Goal: Use online tool/utility: Utilize a website feature to perform a specific function

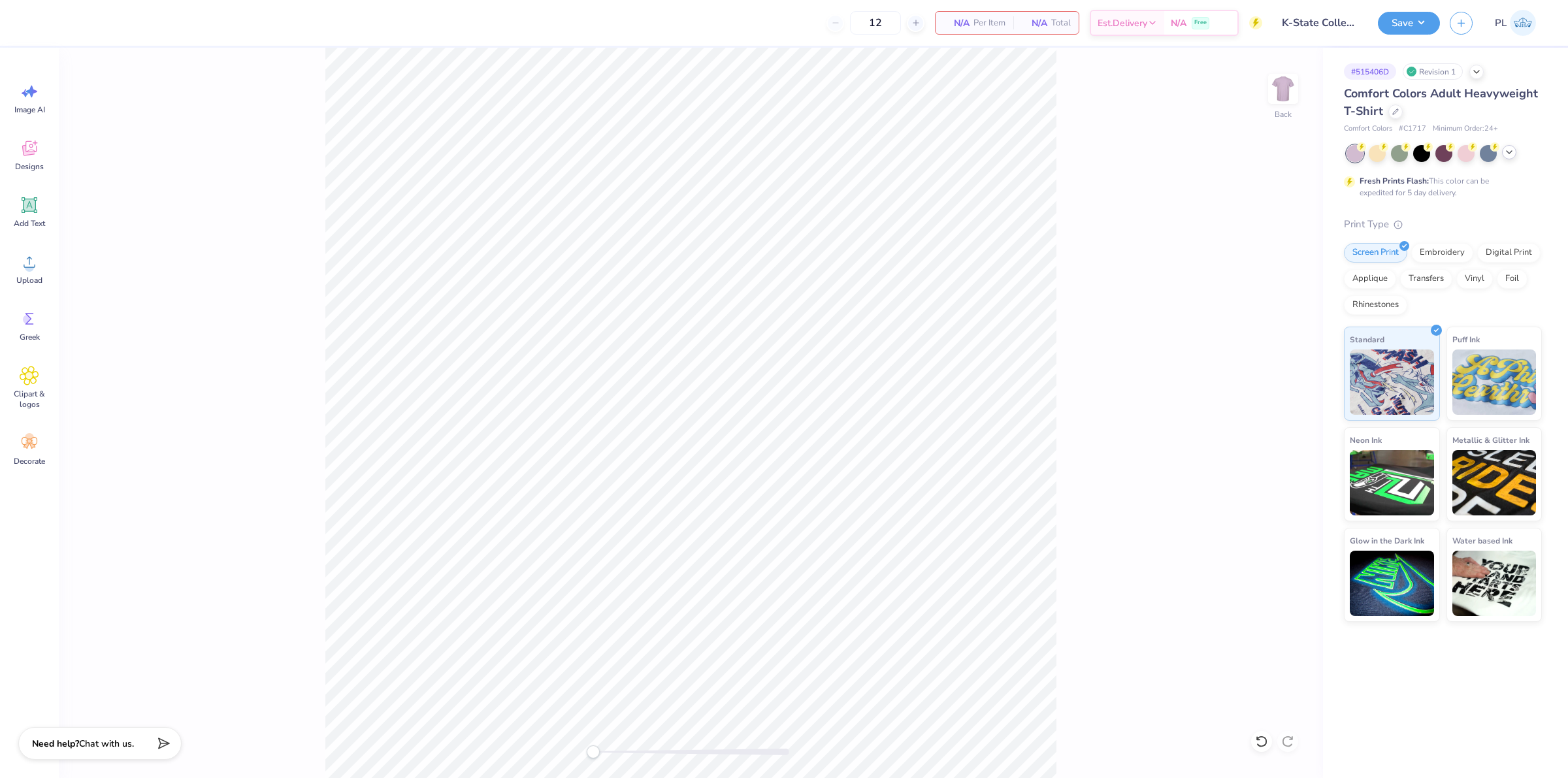
click at [1507, 154] on icon at bounding box center [1509, 153] width 11 height 11
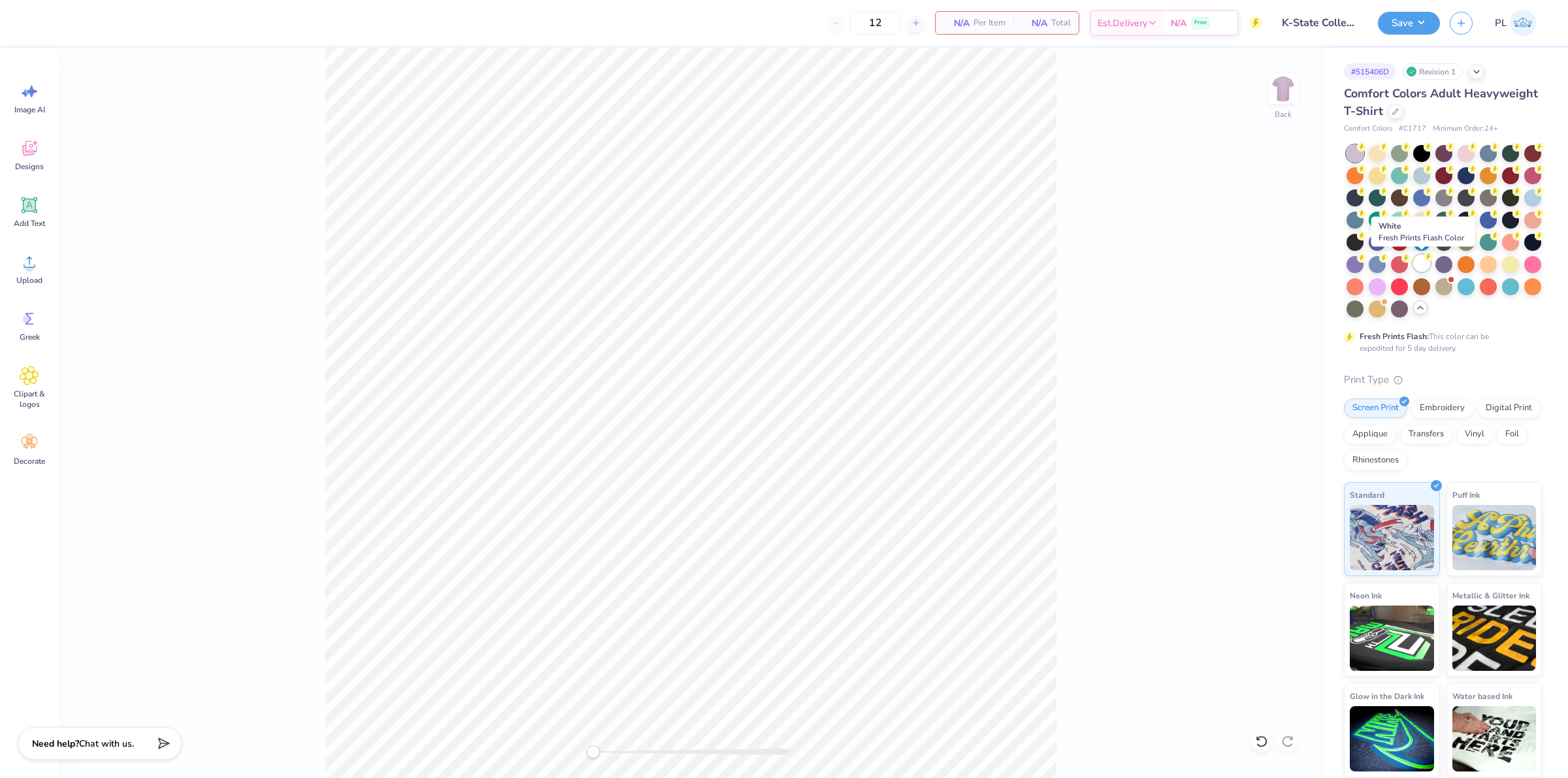
click at [1419, 270] on div at bounding box center [1421, 263] width 17 height 17
click at [26, 257] on icon at bounding box center [29, 262] width 20 height 20
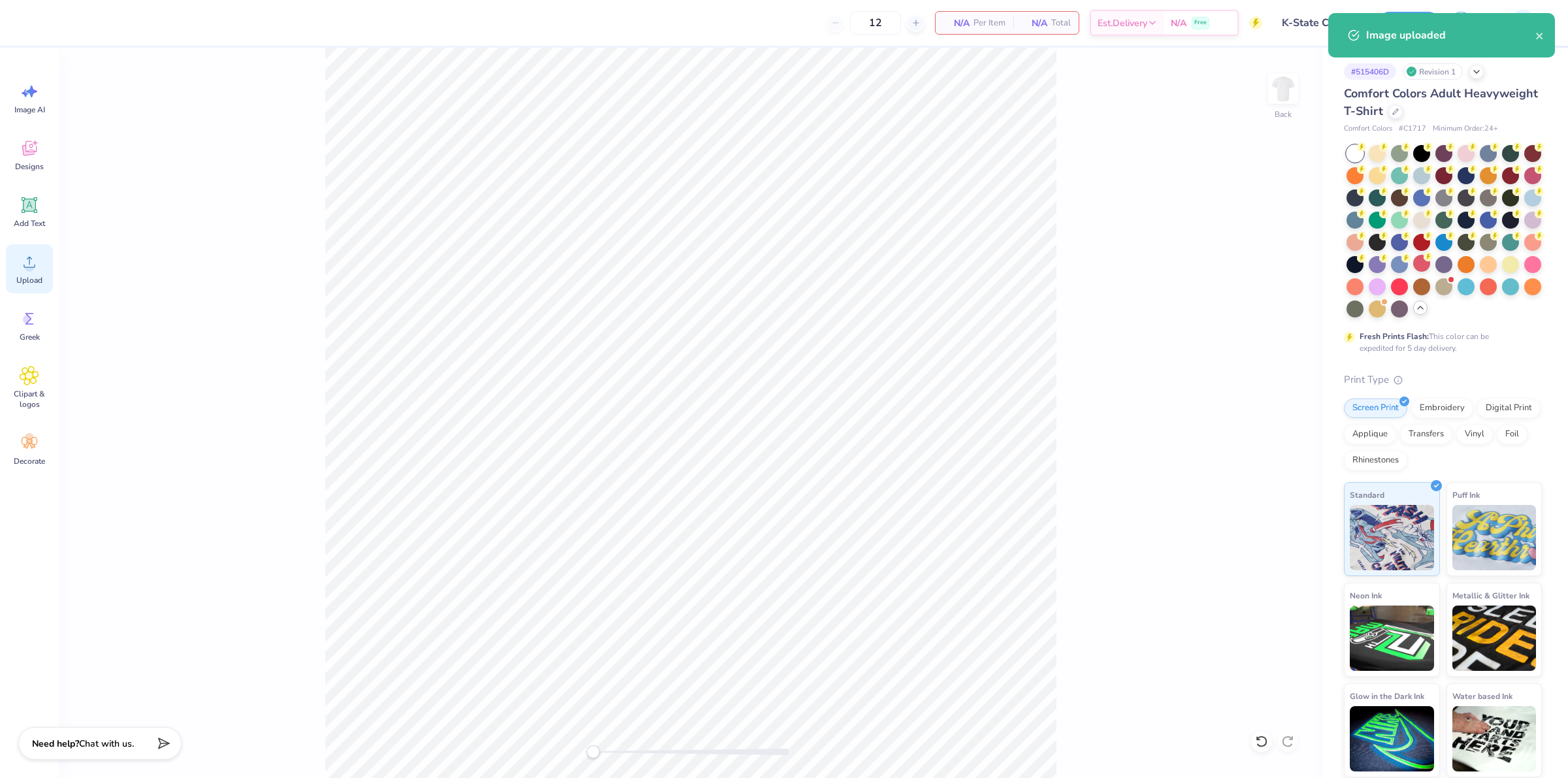
click at [21, 275] on span "Upload" at bounding box center [29, 280] width 26 height 11
drag, startPoint x: 1255, startPoint y: 354, endPoint x: 1279, endPoint y: 347, distance: 25.0
click at [1279, 347] on input "10.95" at bounding box center [1275, 352] width 47 height 18
type input "11.00"
type input "3.03"
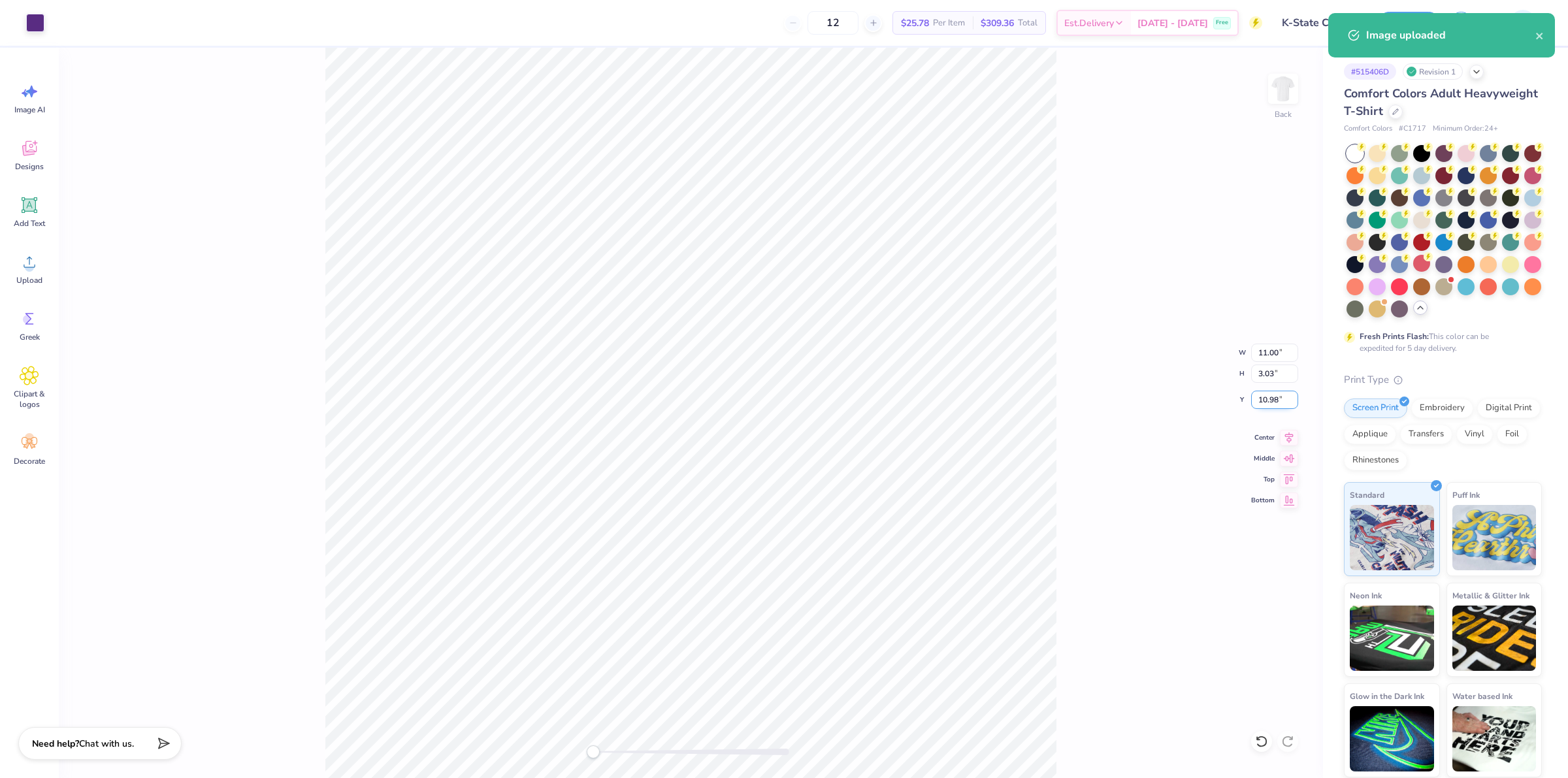
click at [1266, 395] on input "10.98" at bounding box center [1275, 399] width 47 height 18
drag, startPoint x: 1259, startPoint y: 403, endPoint x: 1283, endPoint y: 400, distance: 24.2
click at [1283, 400] on input "10.98" at bounding box center [1275, 399] width 47 height 18
type input "3"
click at [1271, 379] on input "3.03" at bounding box center [1275, 373] width 47 height 18
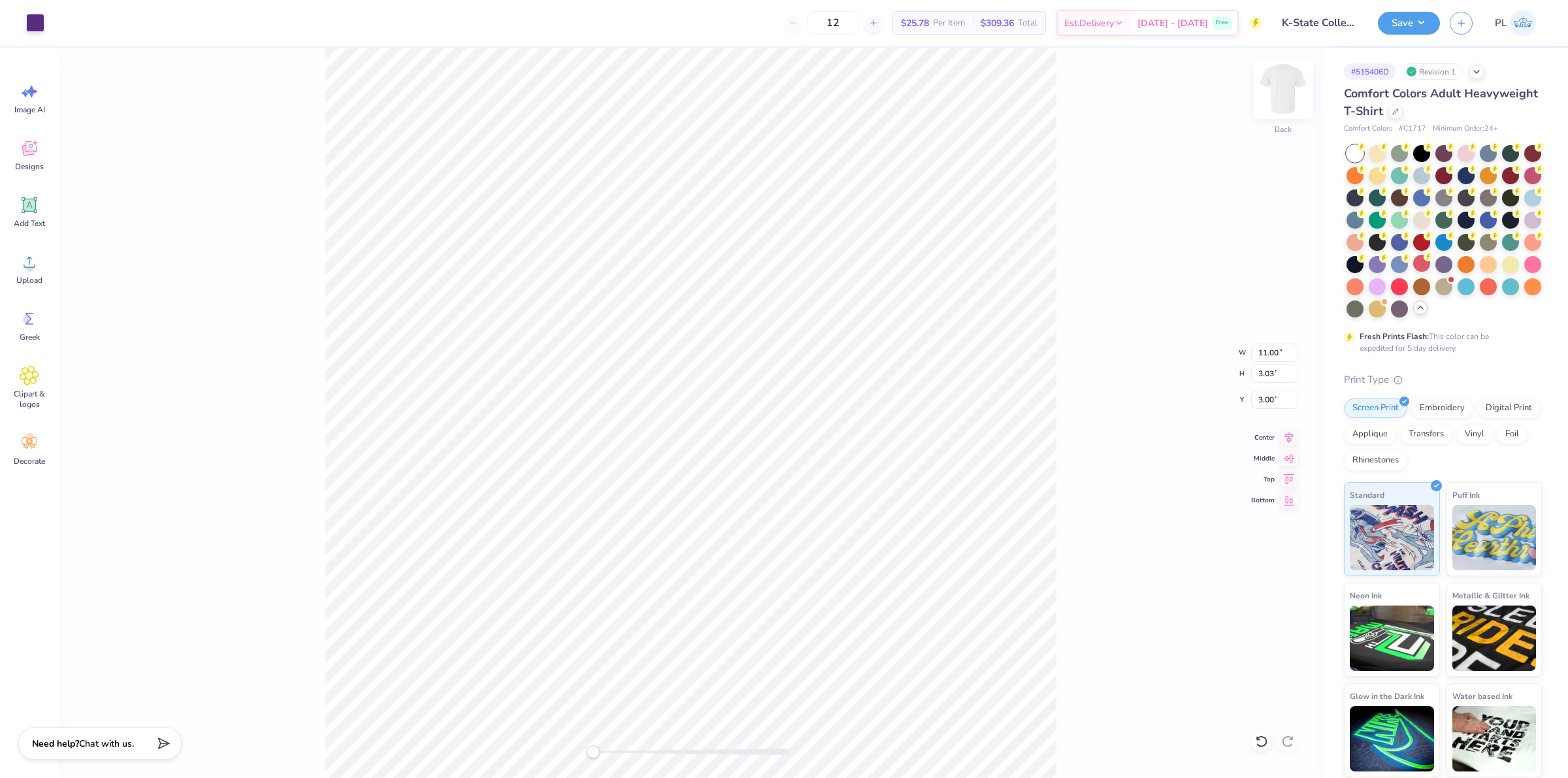
click at [1285, 93] on img at bounding box center [1283, 89] width 52 height 52
click at [1285, 93] on img at bounding box center [1283, 89] width 26 height 26
click at [0, 71] on div "12 N/A Per Item N/A Total Est. Delivery N/A Free Design Title K-State College o…" at bounding box center [784, 389] width 1568 height 778
click at [155, 11] on div "12 N/A Per Item N/A Total Est. Delivery N/A Free Design Title K-State College o…" at bounding box center [784, 389] width 1568 height 778
click at [17, 268] on div "Upload" at bounding box center [30, 268] width 47 height 49
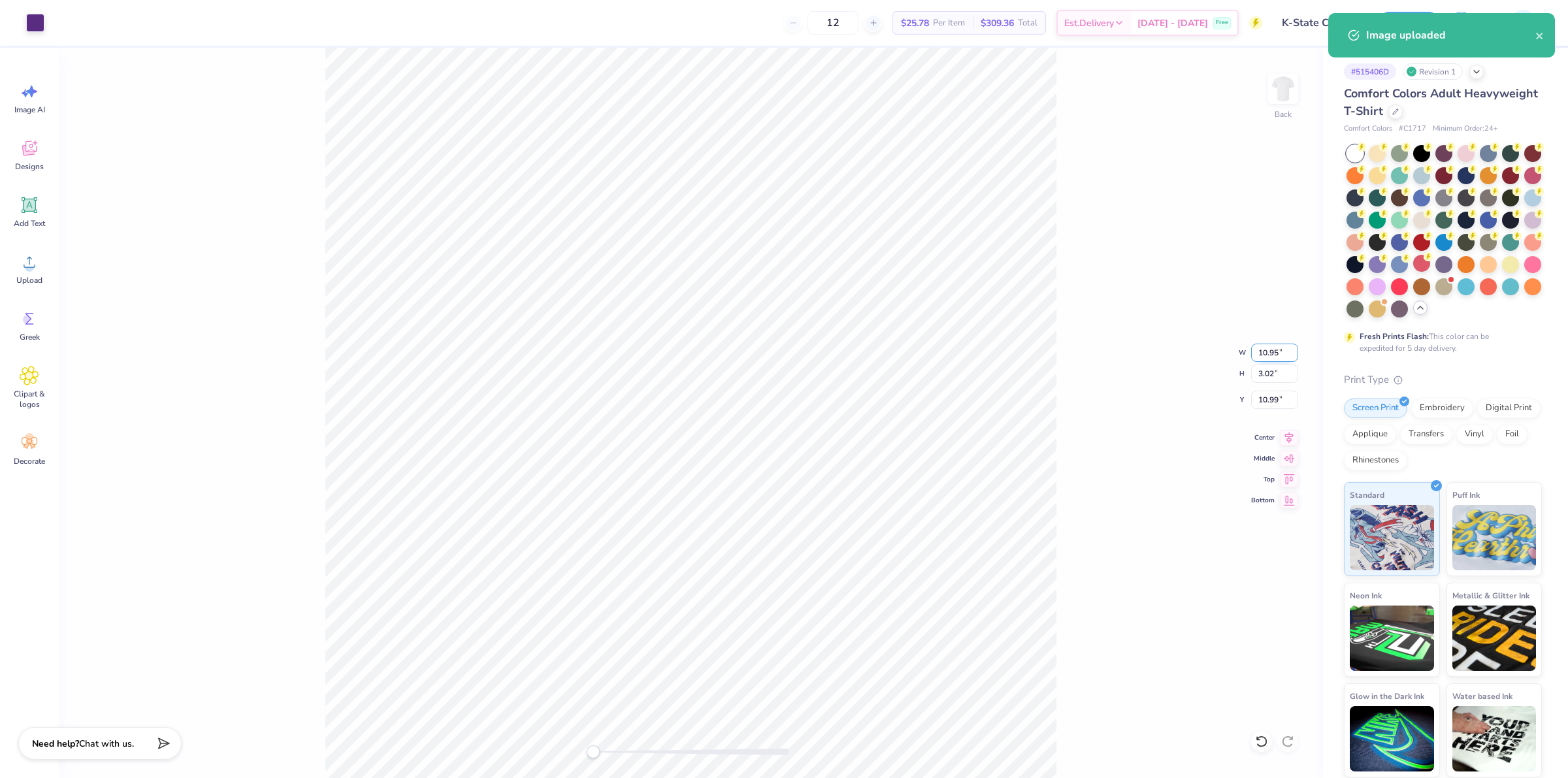
drag, startPoint x: 1259, startPoint y: 358, endPoint x: 1281, endPoint y: 354, distance: 22.4
click at [1281, 354] on input "10.95" at bounding box center [1275, 352] width 47 height 18
type input "11.00"
type input "3.03"
drag, startPoint x: 1253, startPoint y: 403, endPoint x: 1283, endPoint y: 399, distance: 30.3
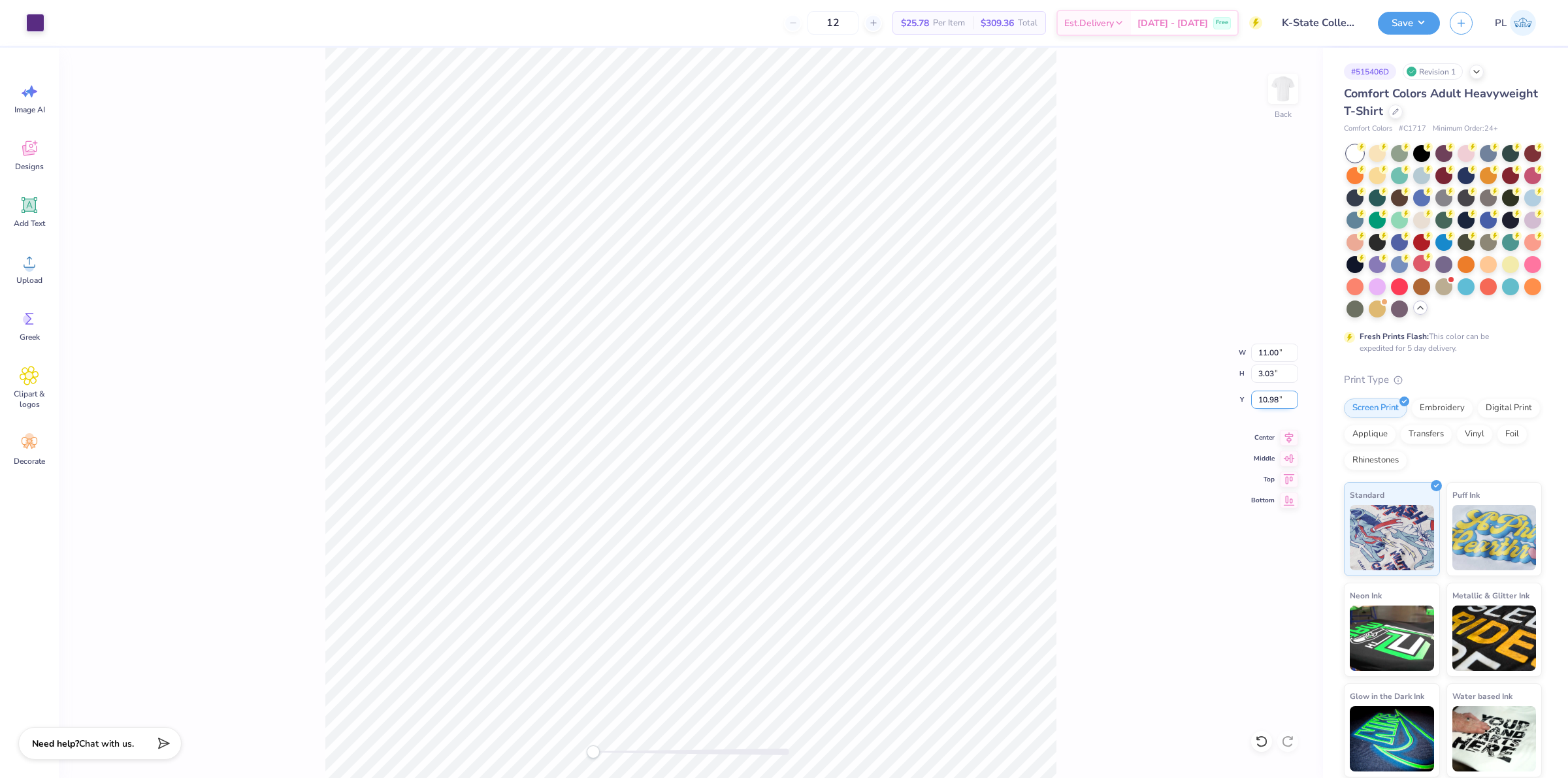
click at [1283, 399] on input "10.98" at bounding box center [1275, 399] width 47 height 18
type input "3"
click at [1061, 344] on div "Back W 11.00 11.00 " H 3.03 3.03 " Y 3 3 " Center Middle Top Bottom" at bounding box center [691, 413] width 1265 height 730
click at [1269, 100] on img at bounding box center [1283, 89] width 52 height 52
click at [47, 265] on div "Upload" at bounding box center [30, 268] width 47 height 49
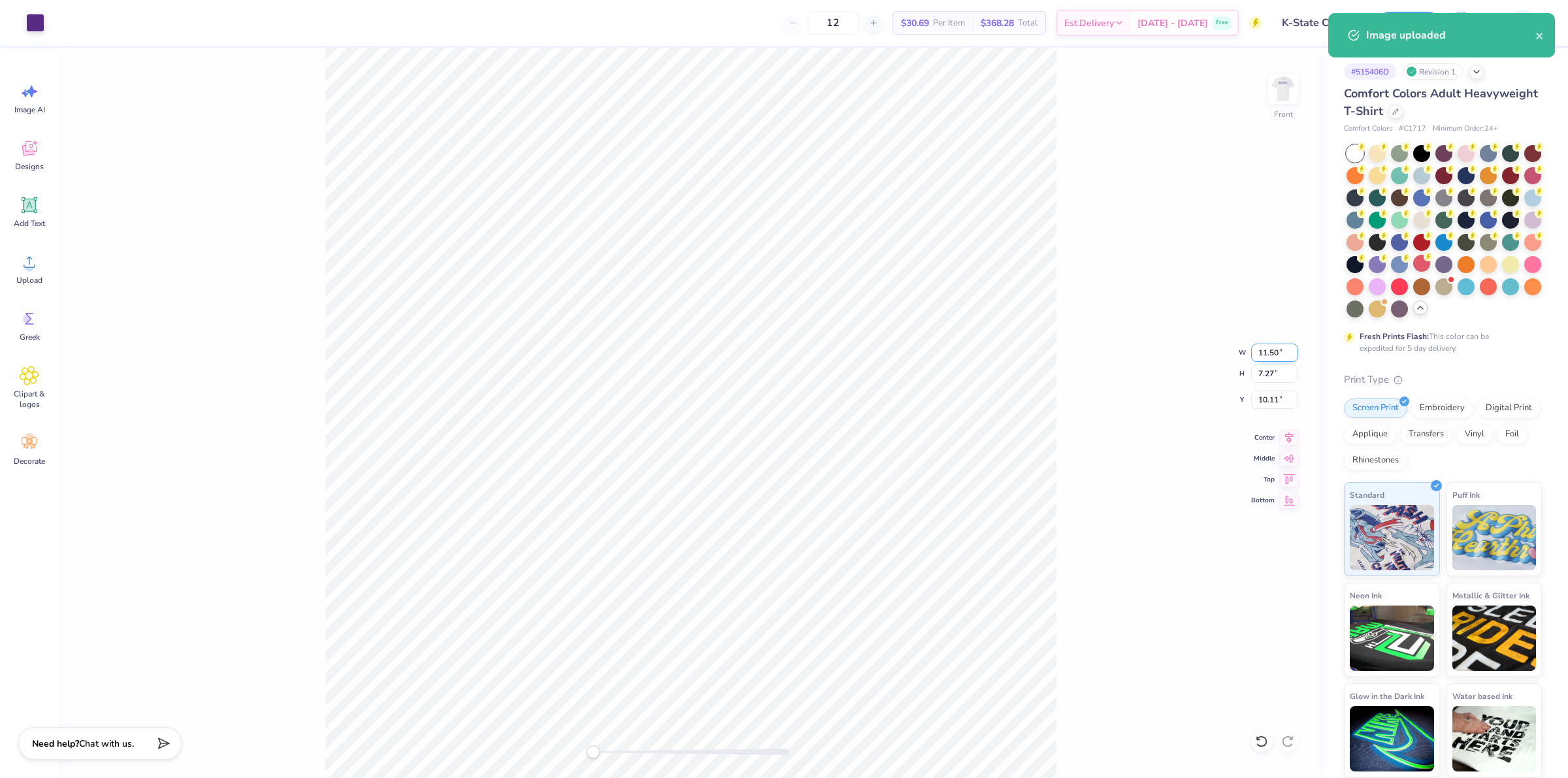
drag, startPoint x: 1253, startPoint y: 350, endPoint x: 1283, endPoint y: 344, distance: 30.6
click at [1283, 344] on input "11.50" at bounding box center [1275, 352] width 47 height 18
type input "11.00"
type input "6.96"
click at [1259, 407] on input "10.27" at bounding box center [1275, 399] width 47 height 18
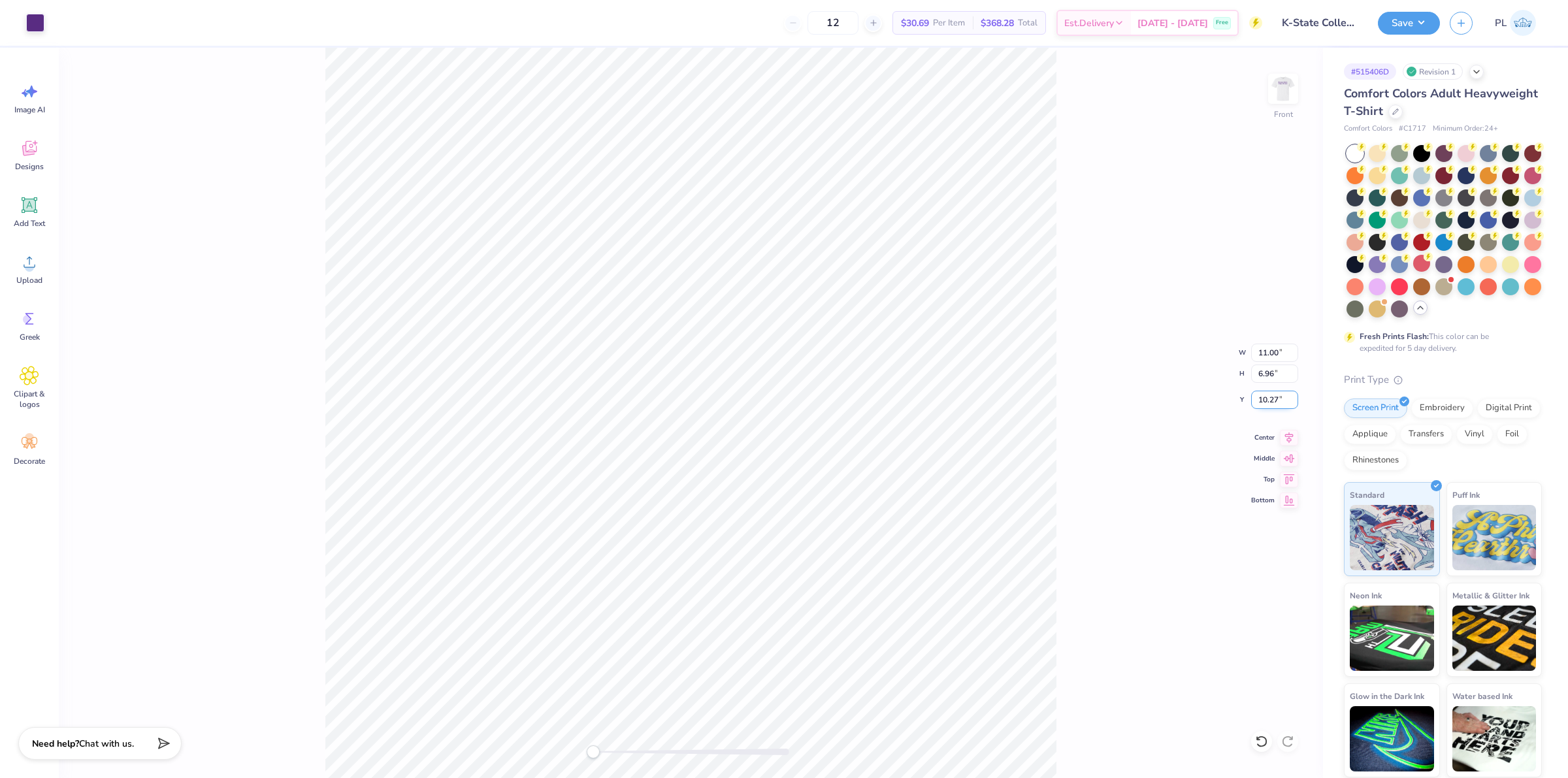
drag, startPoint x: 1256, startPoint y: 402, endPoint x: 1283, endPoint y: 395, distance: 27.9
click at [1283, 395] on input "10.27" at bounding box center [1275, 399] width 47 height 18
type input "3"
click at [1262, 375] on input "6.96" at bounding box center [1275, 373] width 47 height 18
click at [1388, 20] on button "Save" at bounding box center [1409, 22] width 62 height 23
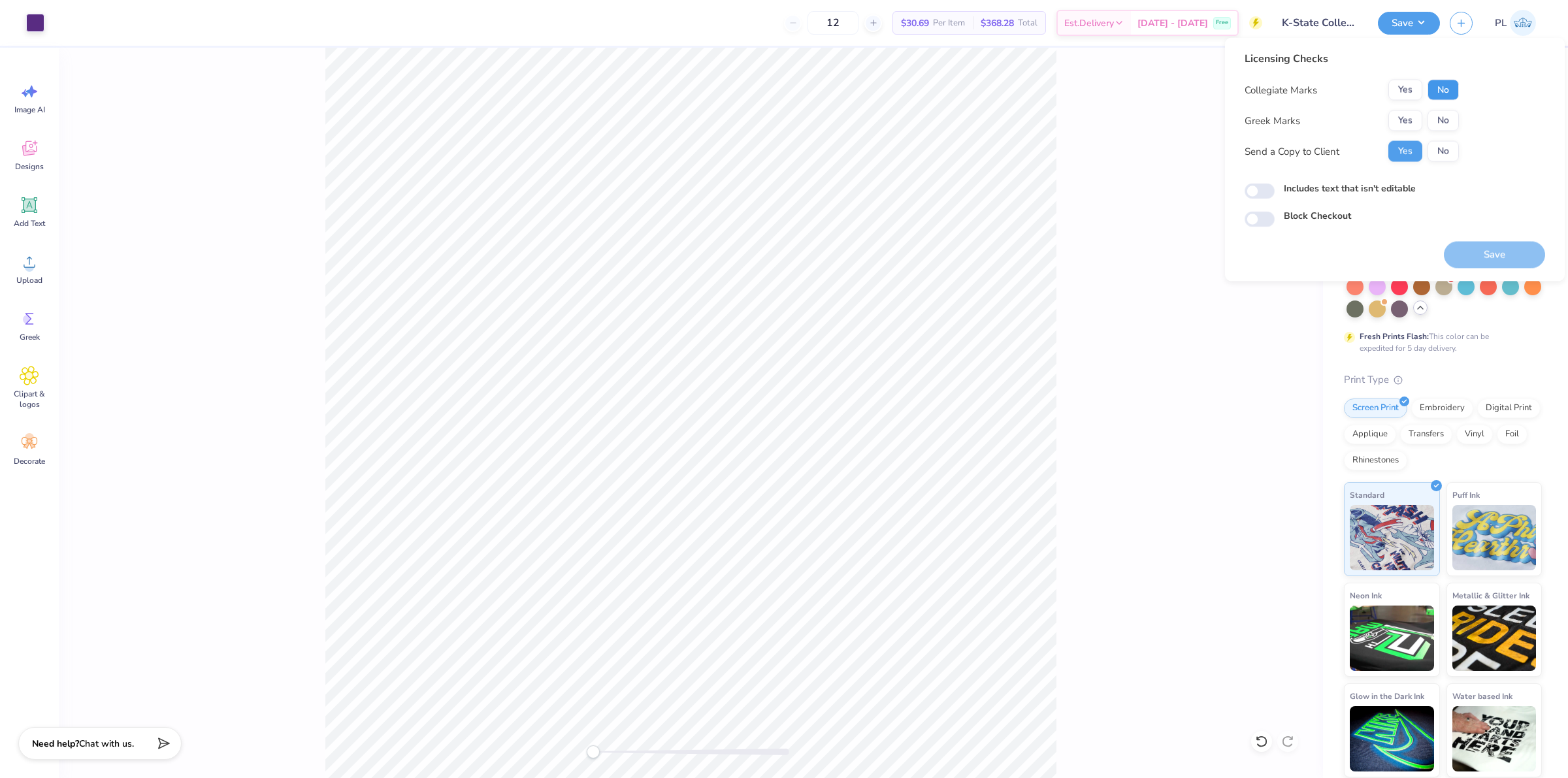
click at [1438, 92] on button "No" at bounding box center [1444, 90] width 32 height 21
click at [1448, 113] on button "No" at bounding box center [1444, 120] width 32 height 21
click at [1390, 187] on label "Includes text that isn't editable" at bounding box center [1350, 188] width 132 height 13
click at [1275, 187] on input "Includes text that isn't editable" at bounding box center [1260, 191] width 30 height 15
checkbox input "true"
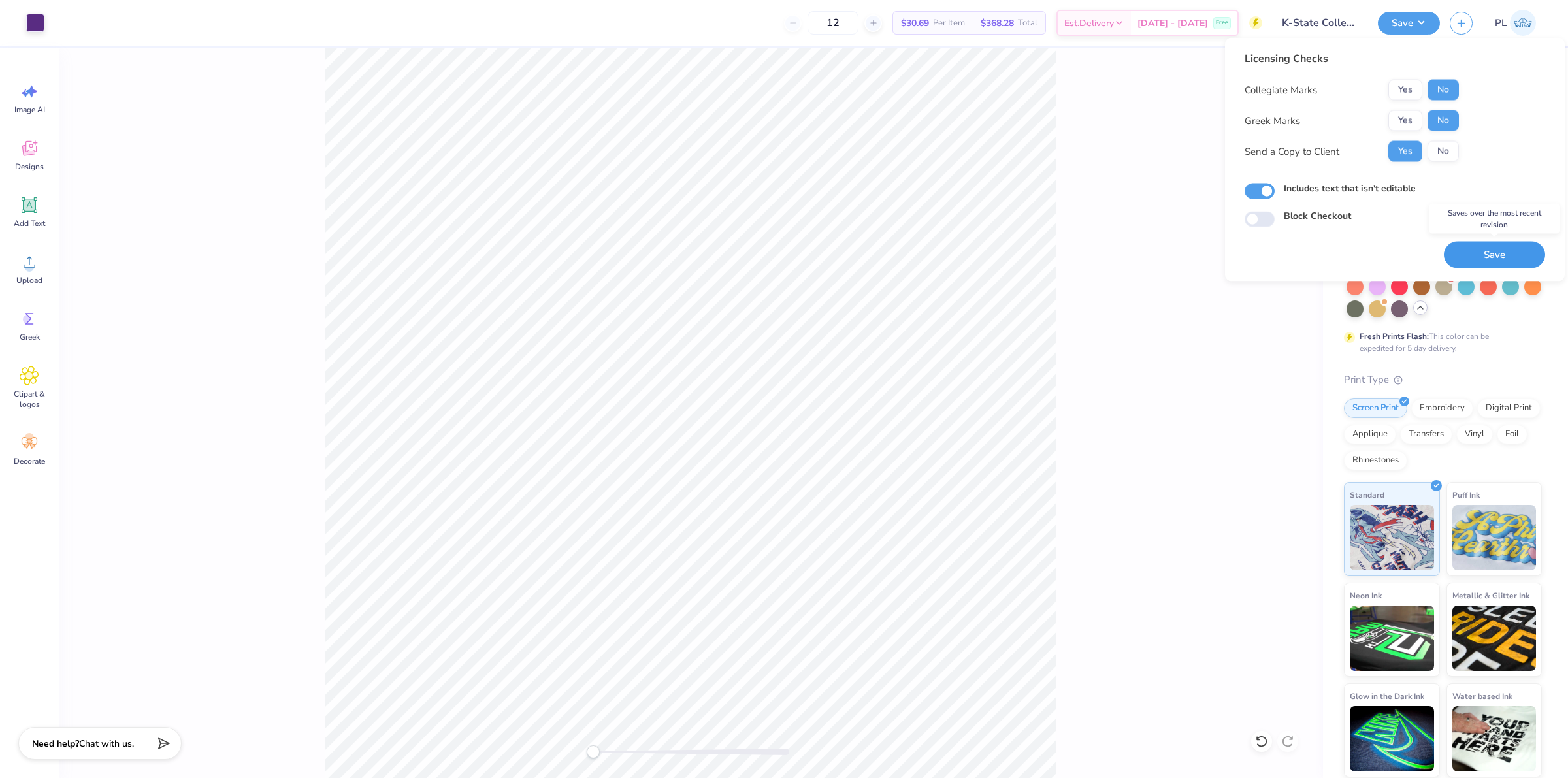
click at [1495, 256] on button "Save" at bounding box center [1495, 255] width 102 height 27
